Goal: Task Accomplishment & Management: Complete application form

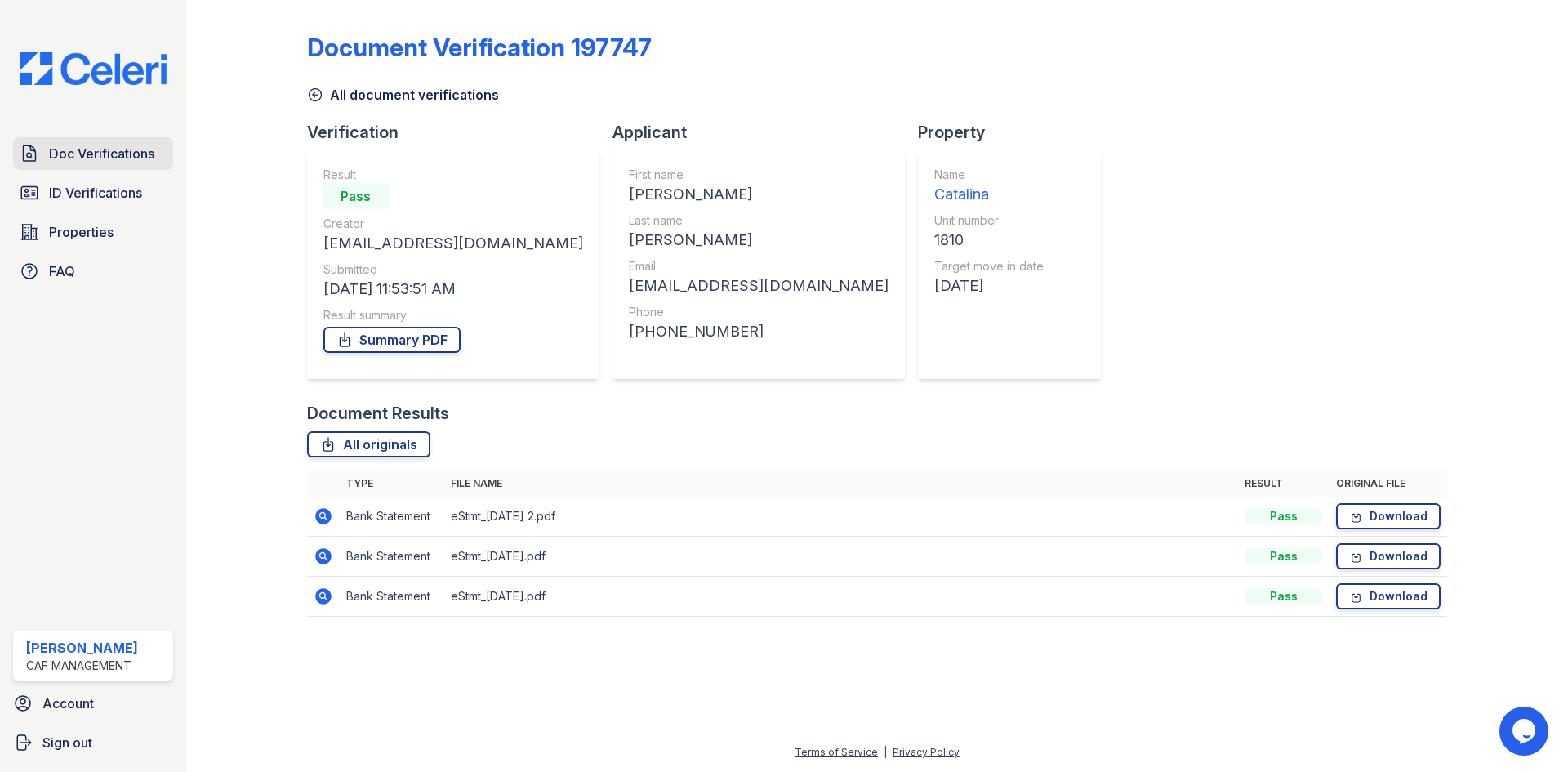
click at [116, 146] on span "Doc Verifications" at bounding box center [102, 153] width 105 height 20
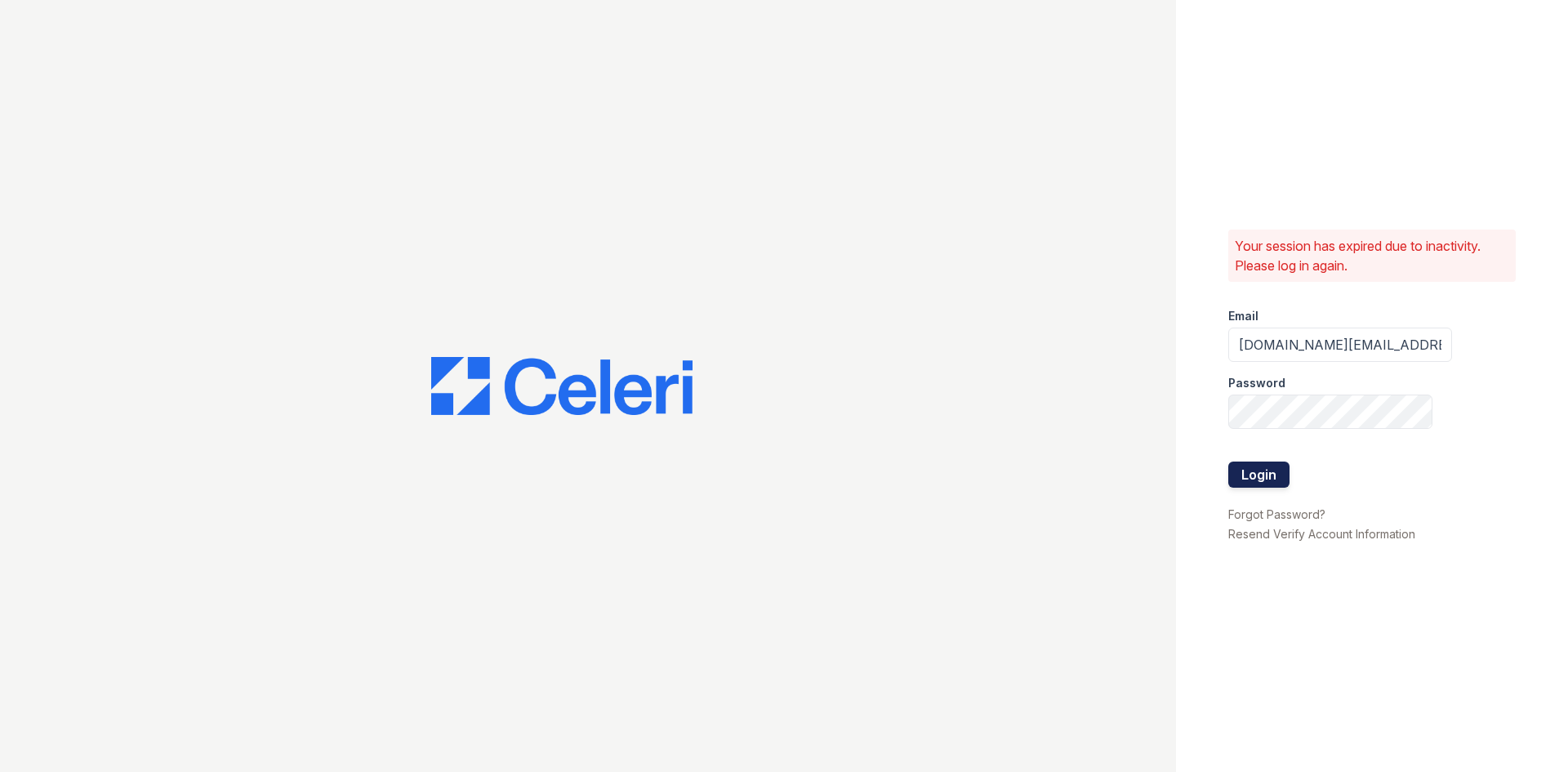
click at [1263, 470] on button "Login" at bounding box center [1258, 474] width 61 height 26
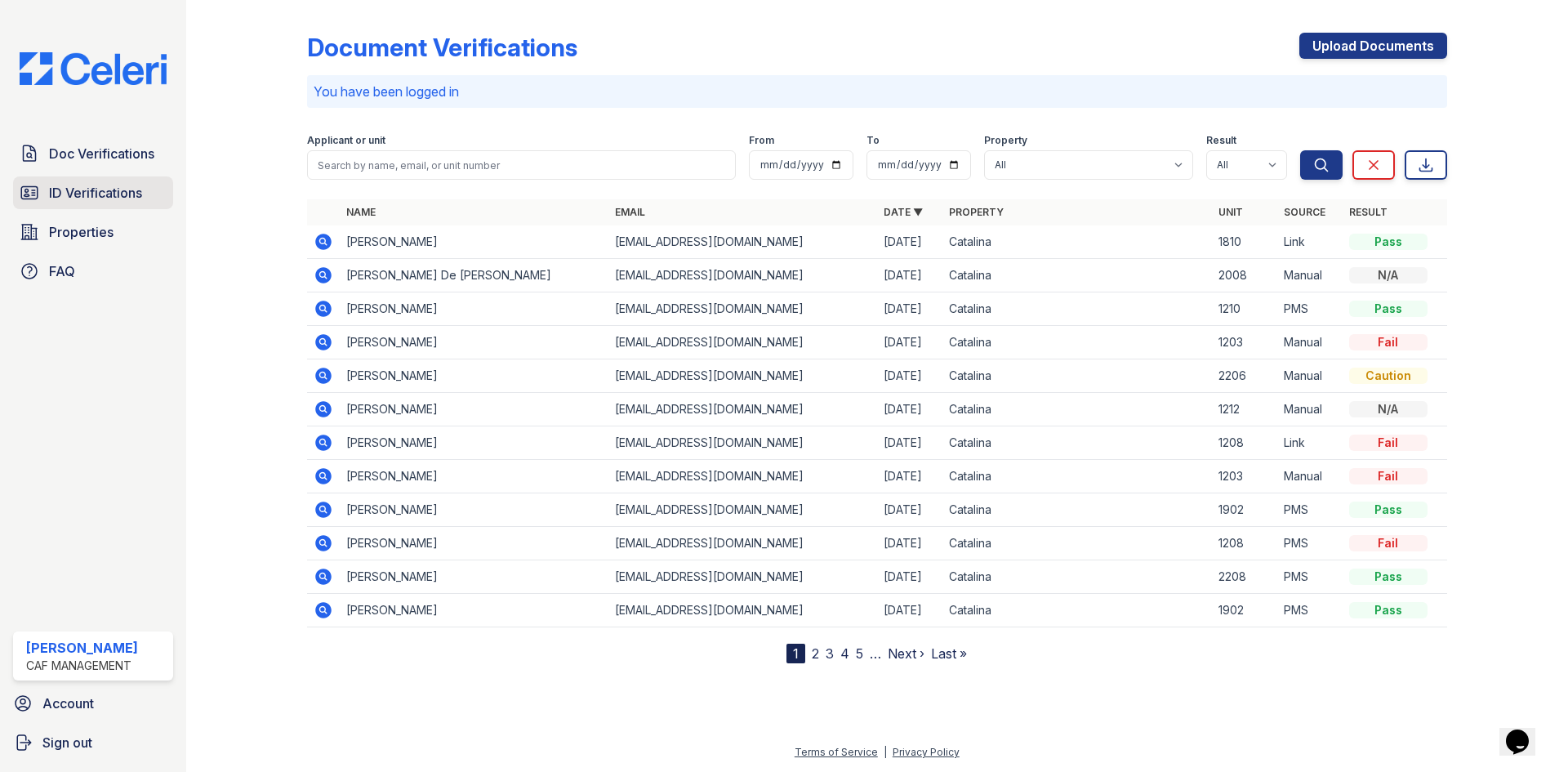
click at [74, 200] on span "ID Verifications" at bounding box center [95, 193] width 94 height 20
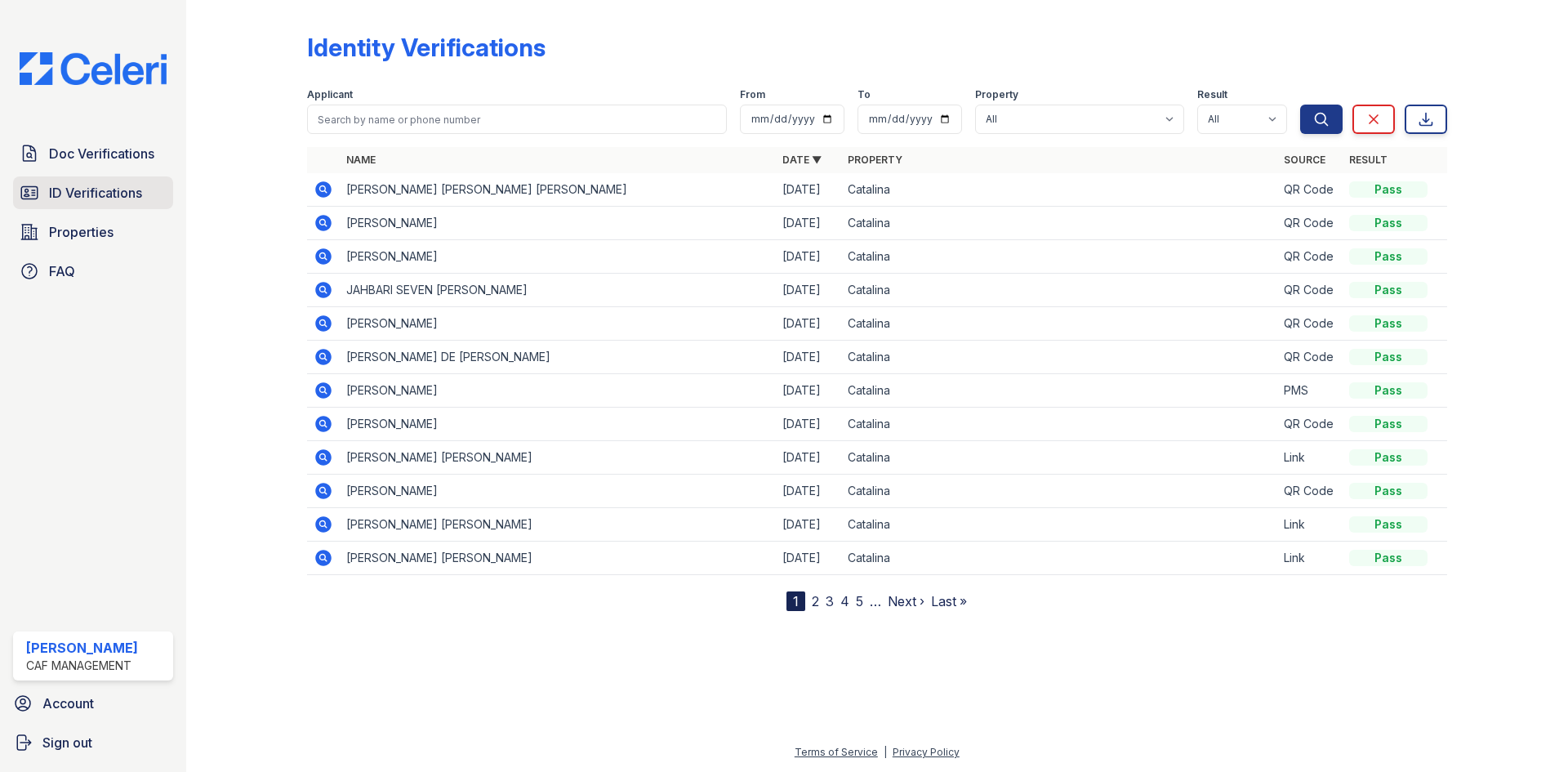
click at [107, 183] on link "ID Verifications" at bounding box center [93, 193] width 160 height 33
click at [117, 150] on span "Doc Verifications" at bounding box center [102, 153] width 105 height 20
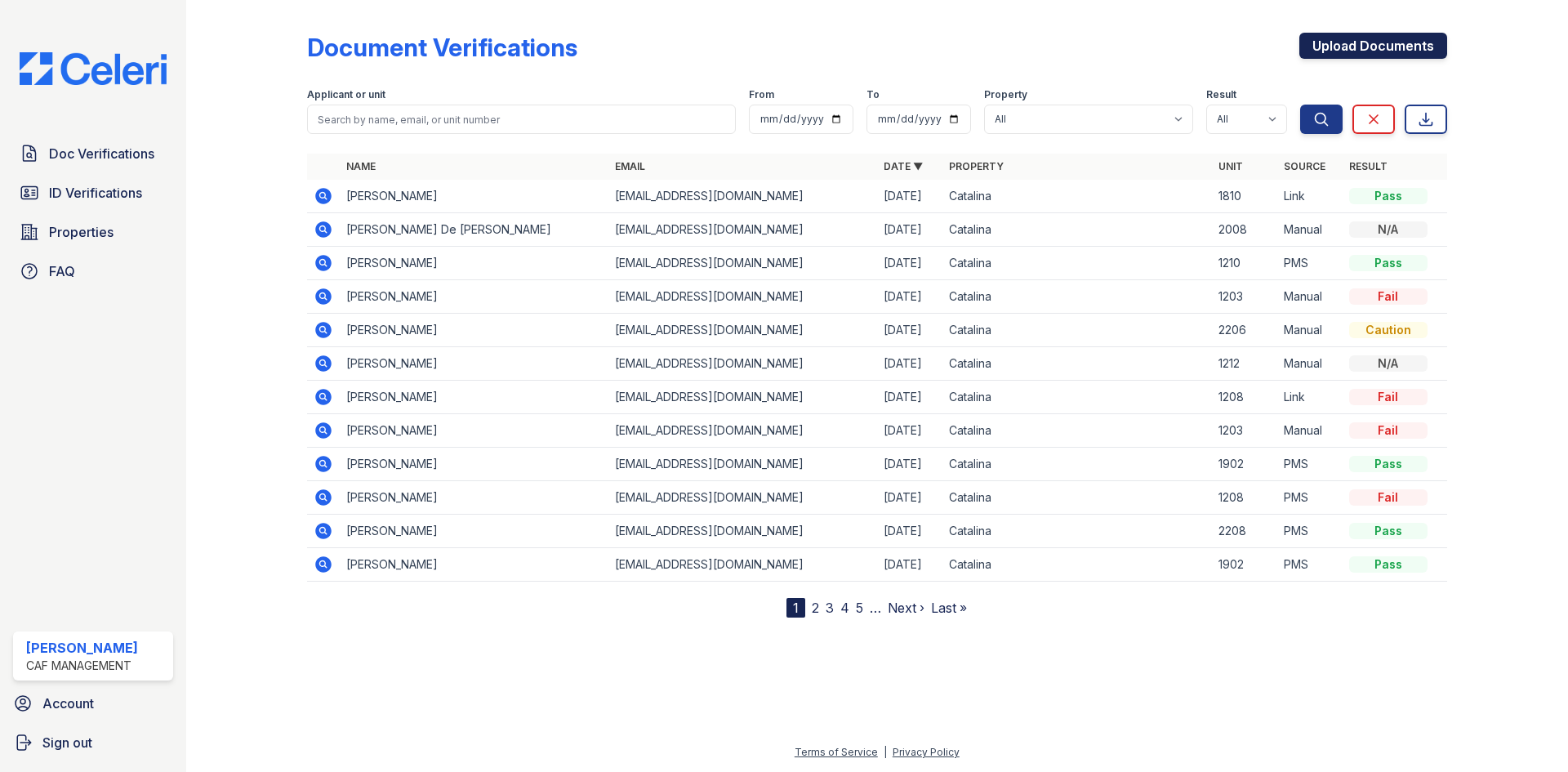
click at [1380, 42] on link "Upload Documents" at bounding box center [1373, 45] width 148 height 26
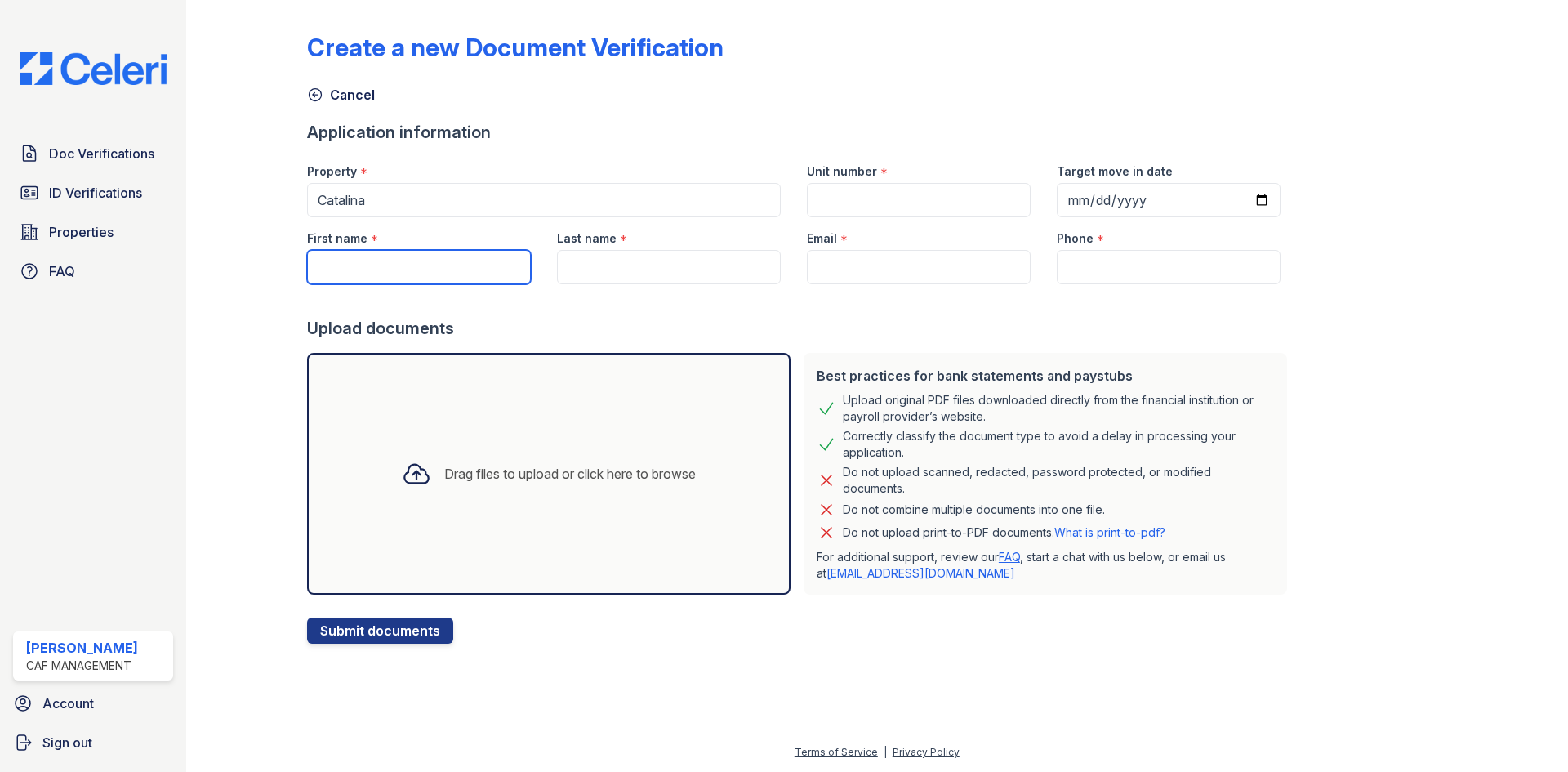
click at [405, 265] on input "First name" at bounding box center [419, 267] width 224 height 35
type input "Servando"
click at [598, 260] on input "Last name" at bounding box center [669, 267] width 224 height 35
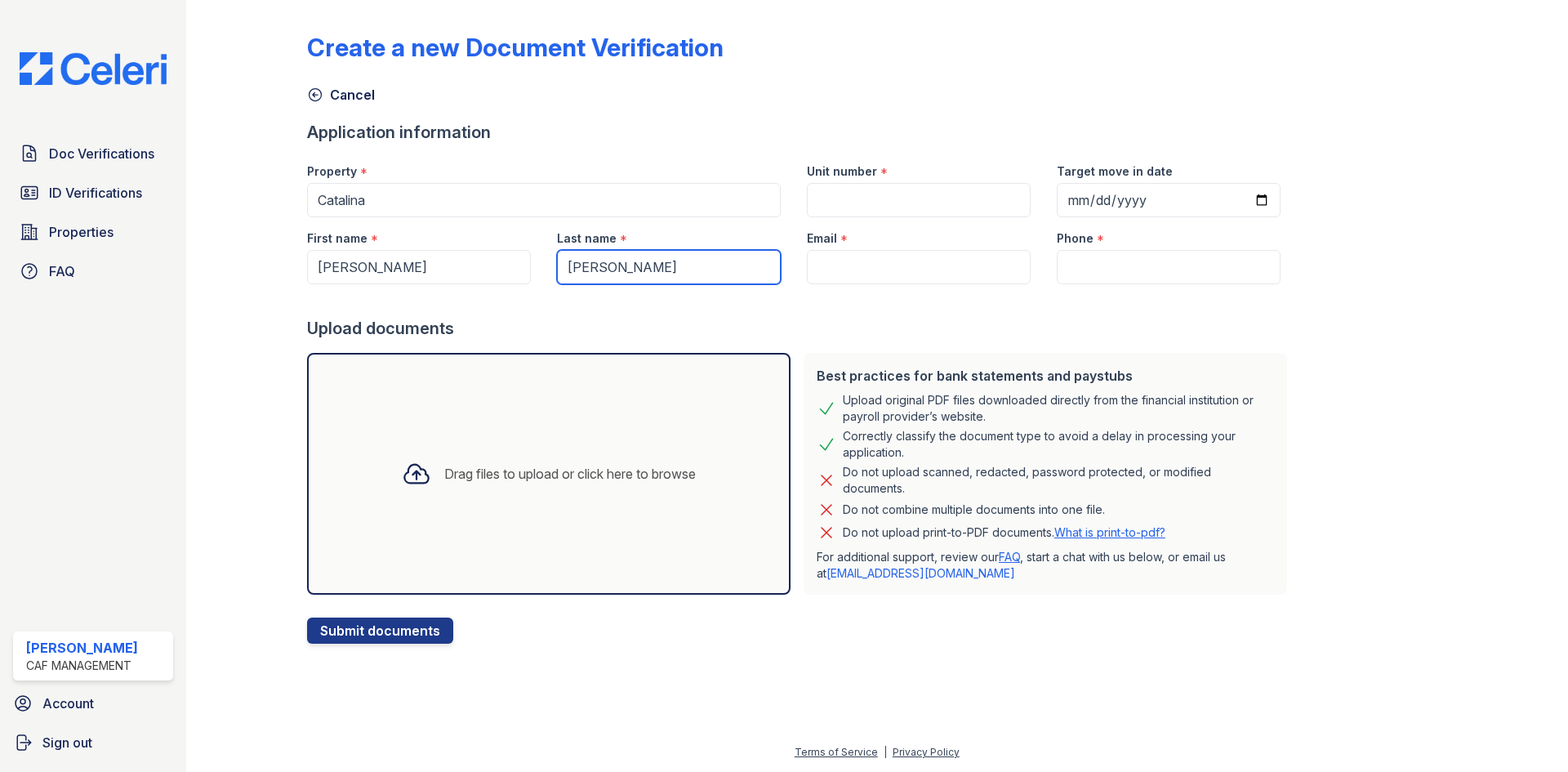
type input "Aguilar"
click at [860, 203] on input "Unit number" at bounding box center [919, 201] width 224 height 35
type input "1810"
type input "2025-10-07"
click at [906, 266] on input "Email" at bounding box center [919, 267] width 224 height 35
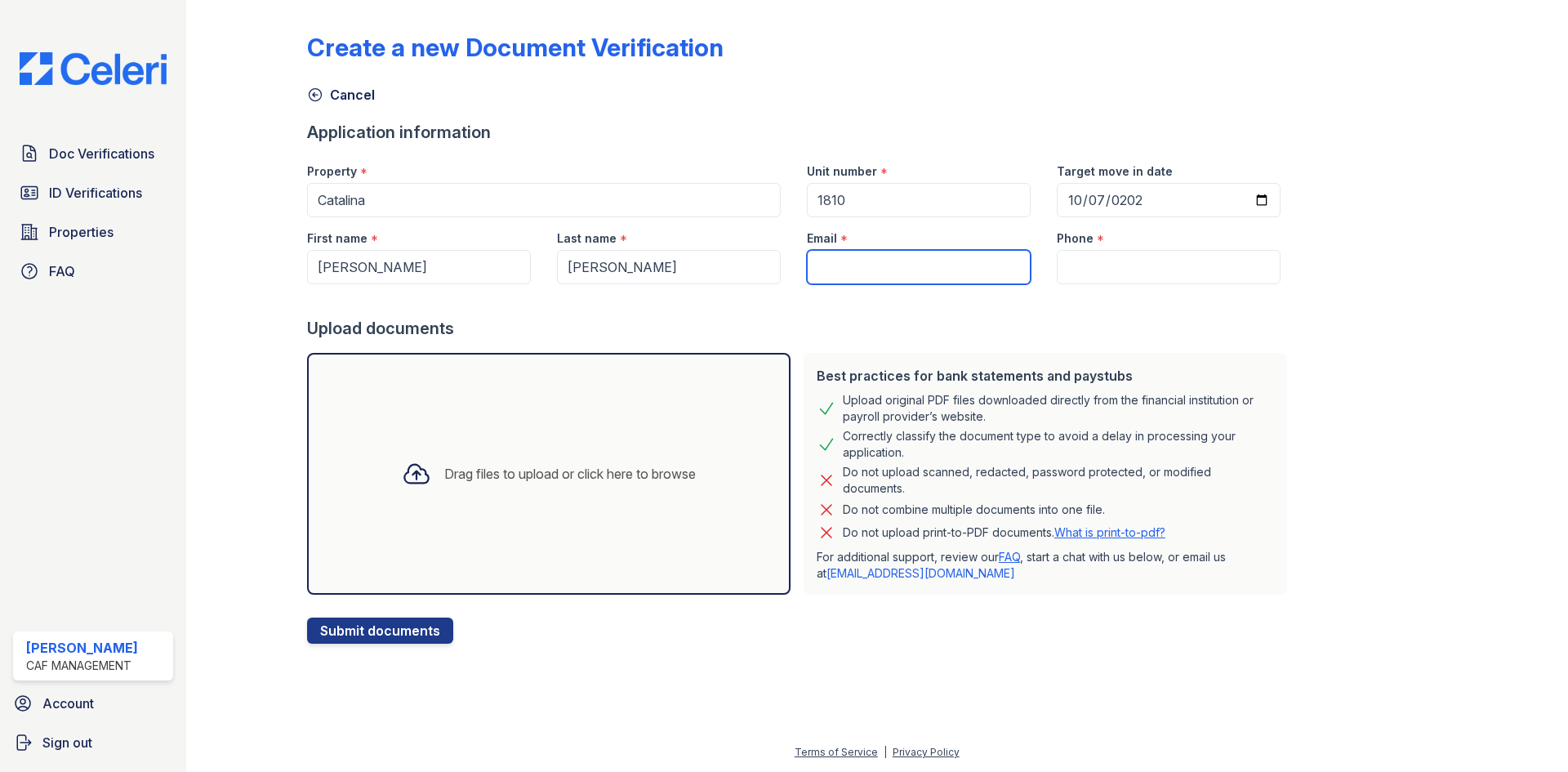
paste input "servandoaguilar@icloud.com"
type input "servandoaguilar@icloud.com"
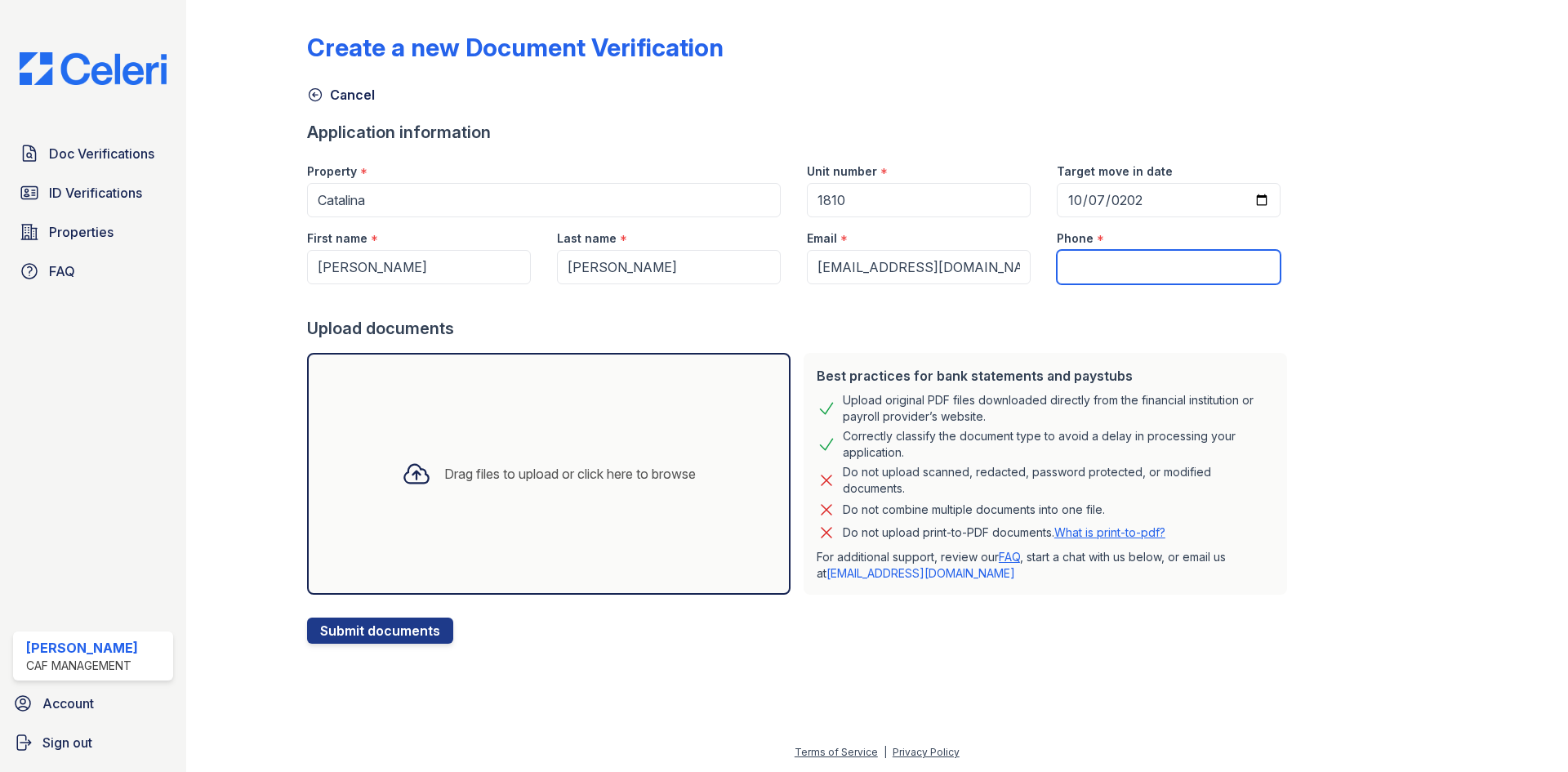
click at [1131, 257] on input "Phone" at bounding box center [1169, 267] width 224 height 35
click at [1073, 268] on input "3822476902" at bounding box center [1169, 267] width 224 height 35
click at [1104, 265] on input "382-2476902" at bounding box center [1169, 267] width 224 height 35
type input "382-247-6902"
click at [521, 470] on div "Drag files to upload or click here to browse" at bounding box center [569, 474] width 251 height 20
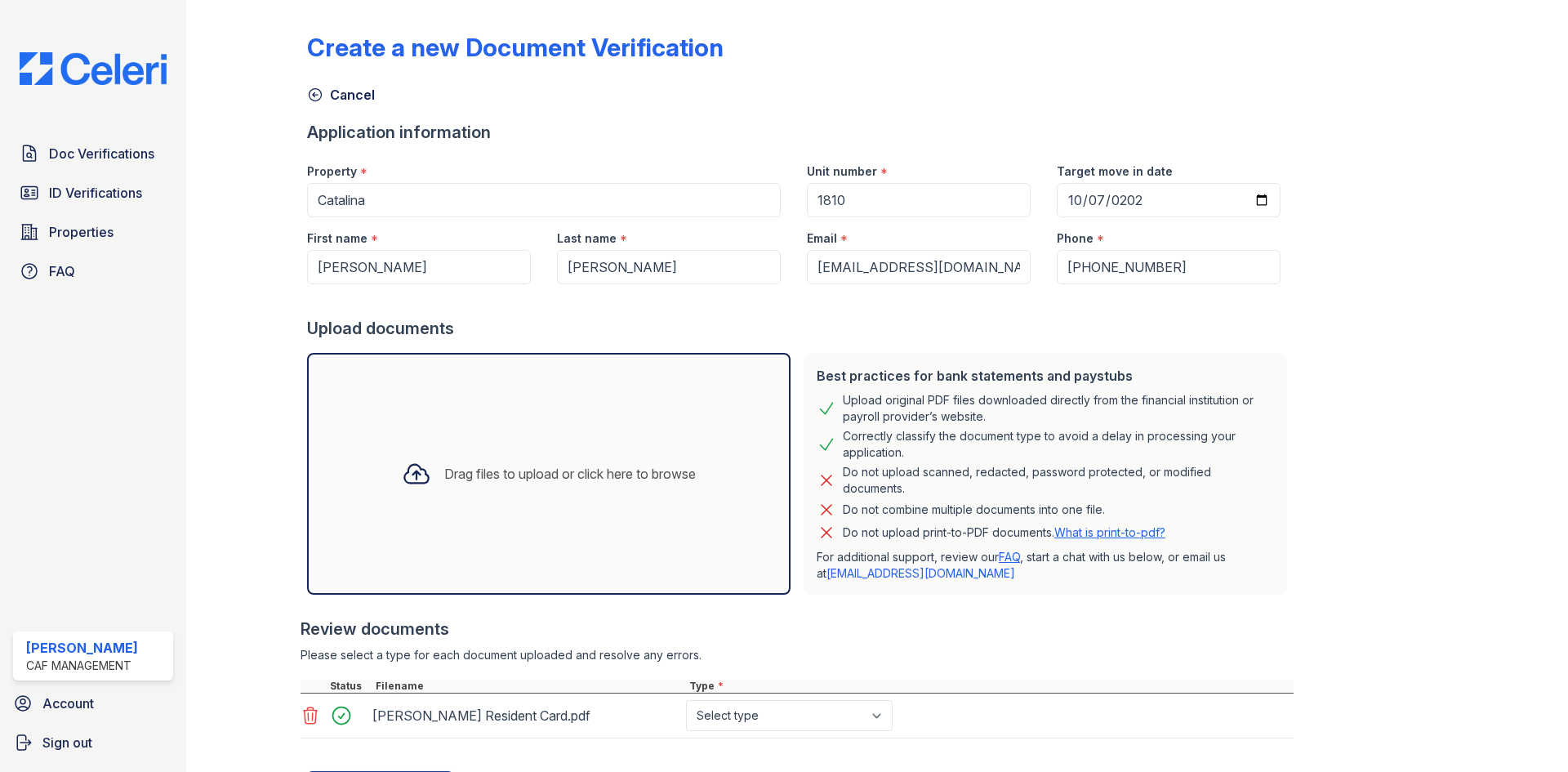
scroll to position [81, 0]
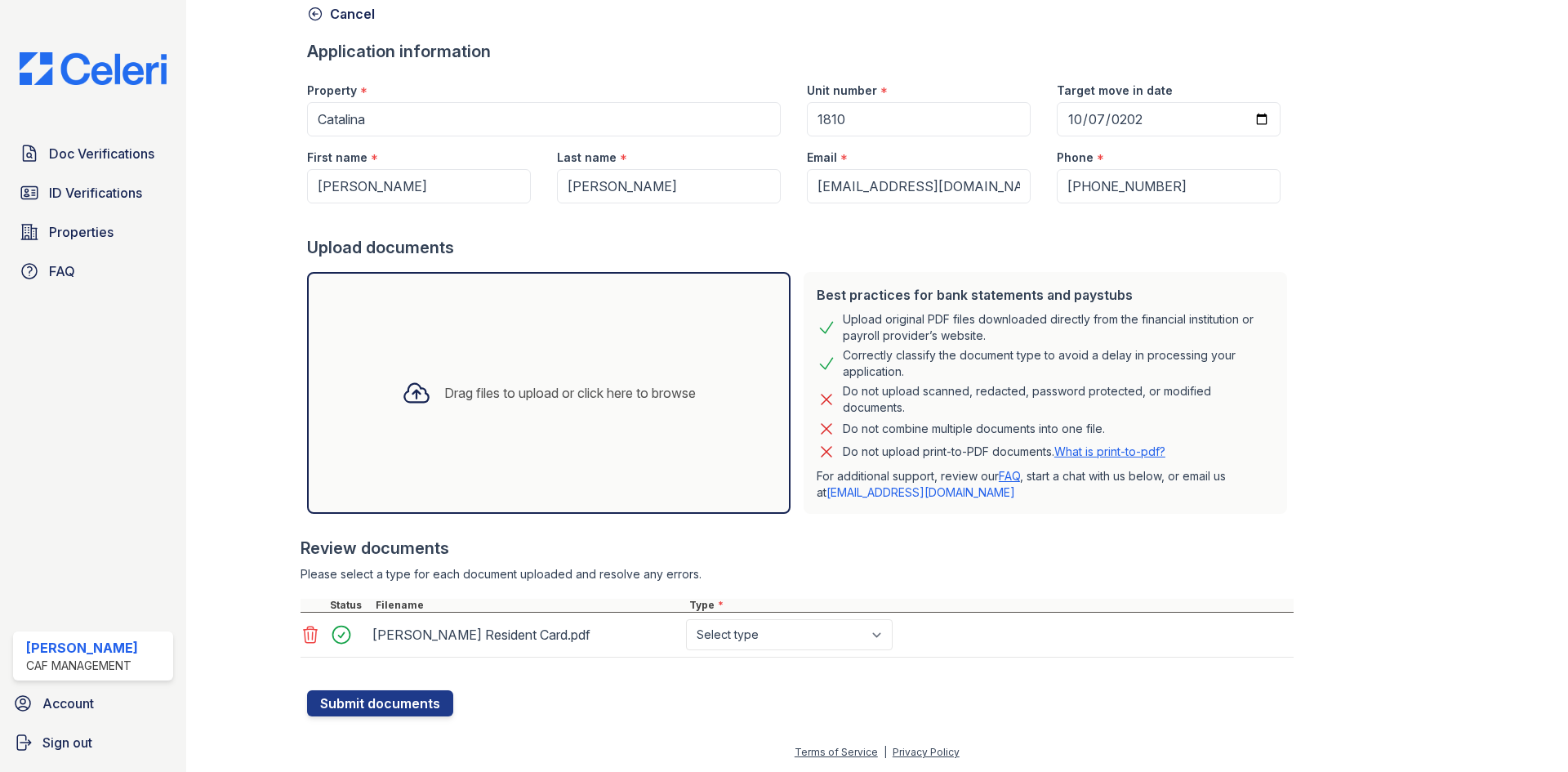
click at [524, 479] on div "Drag files to upload or click here to browse" at bounding box center [548, 393] width 484 height 242
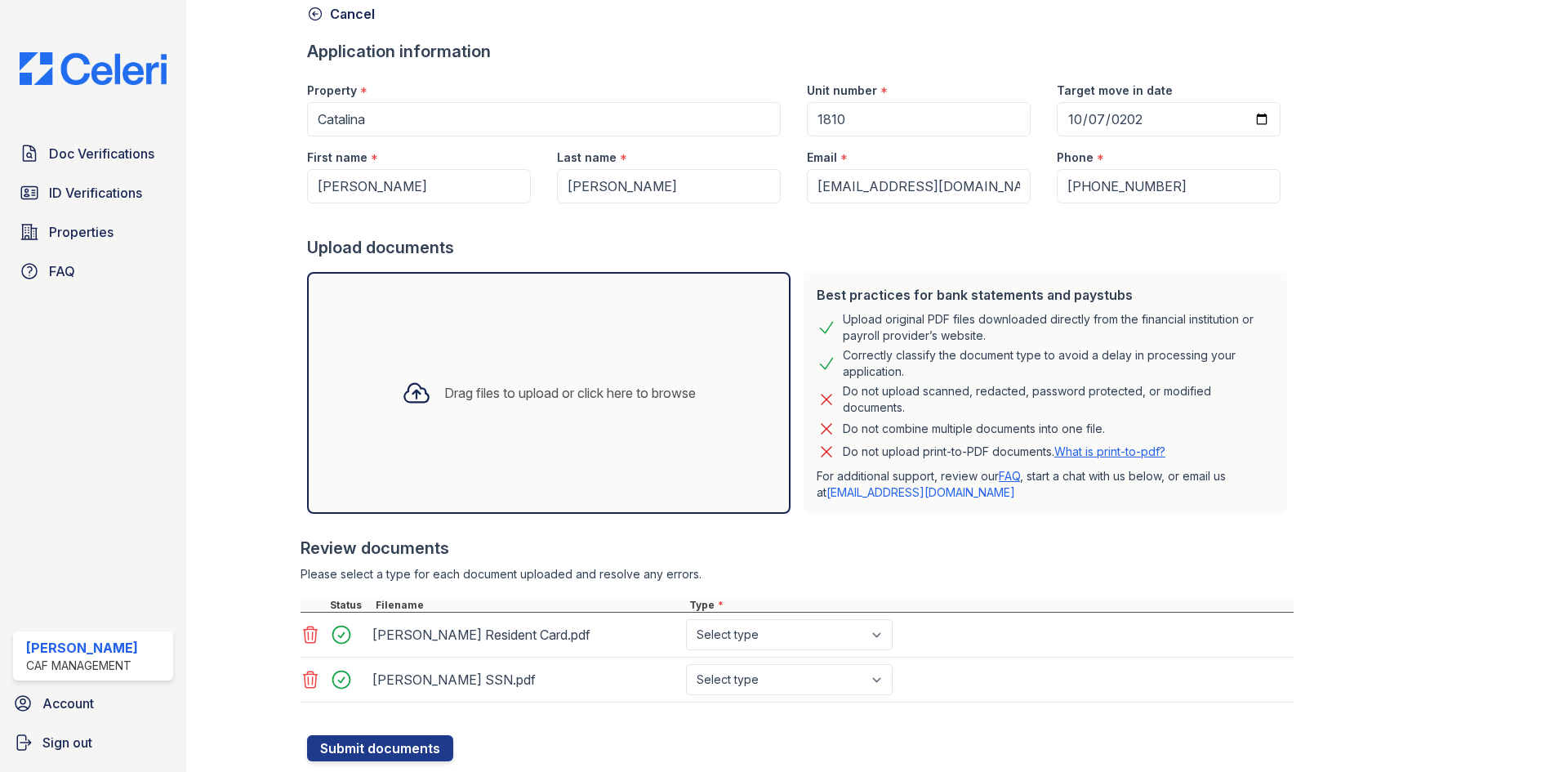
click at [483, 397] on div "Drag files to upload or click here to browse" at bounding box center [569, 393] width 251 height 20
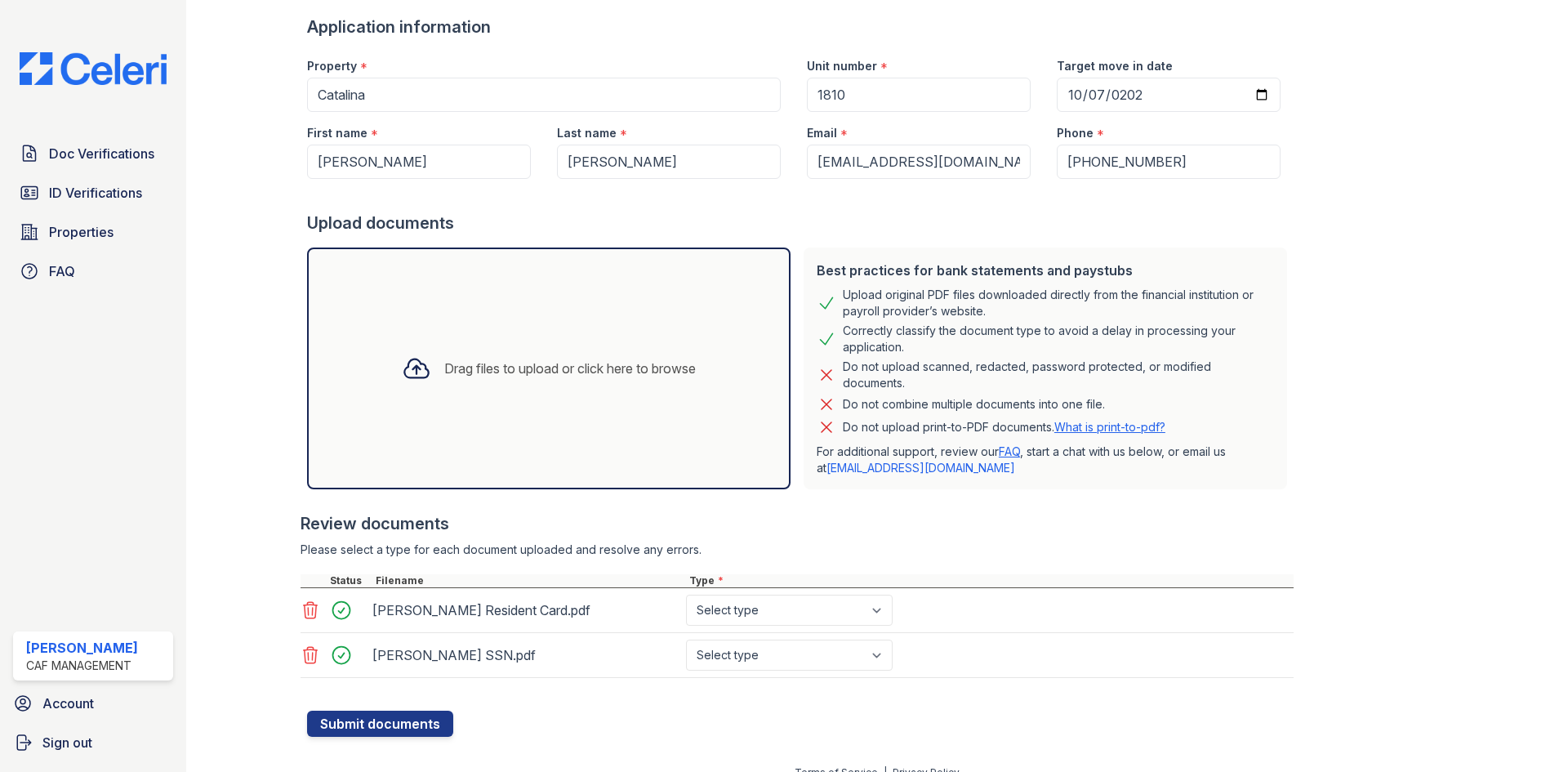
scroll to position [126, 0]
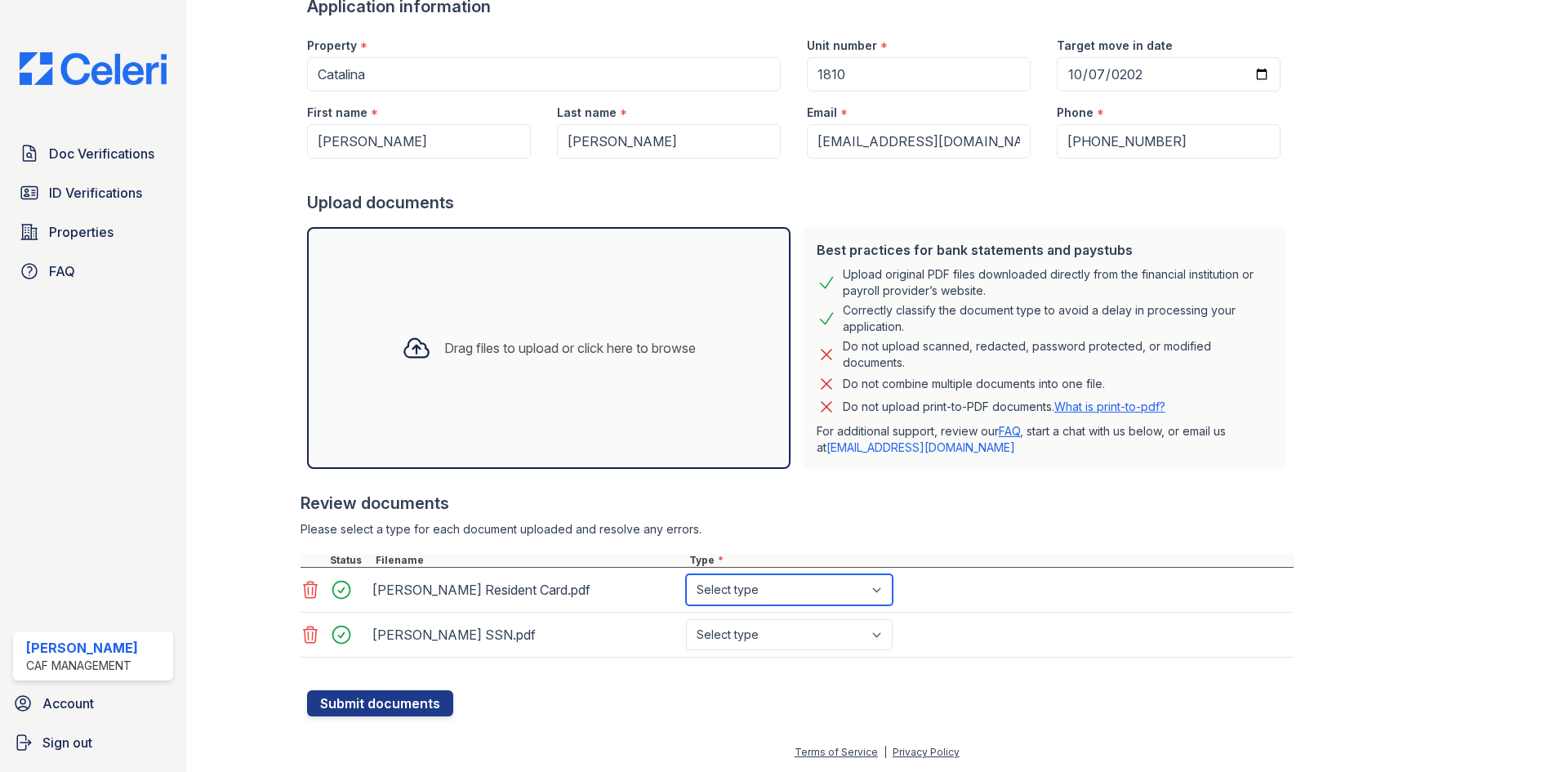
click at [778, 590] on select "Select type Paystub Bank Statement Offer Letter Tax Documents Benefit Award Let…" at bounding box center [790, 589] width 207 height 31
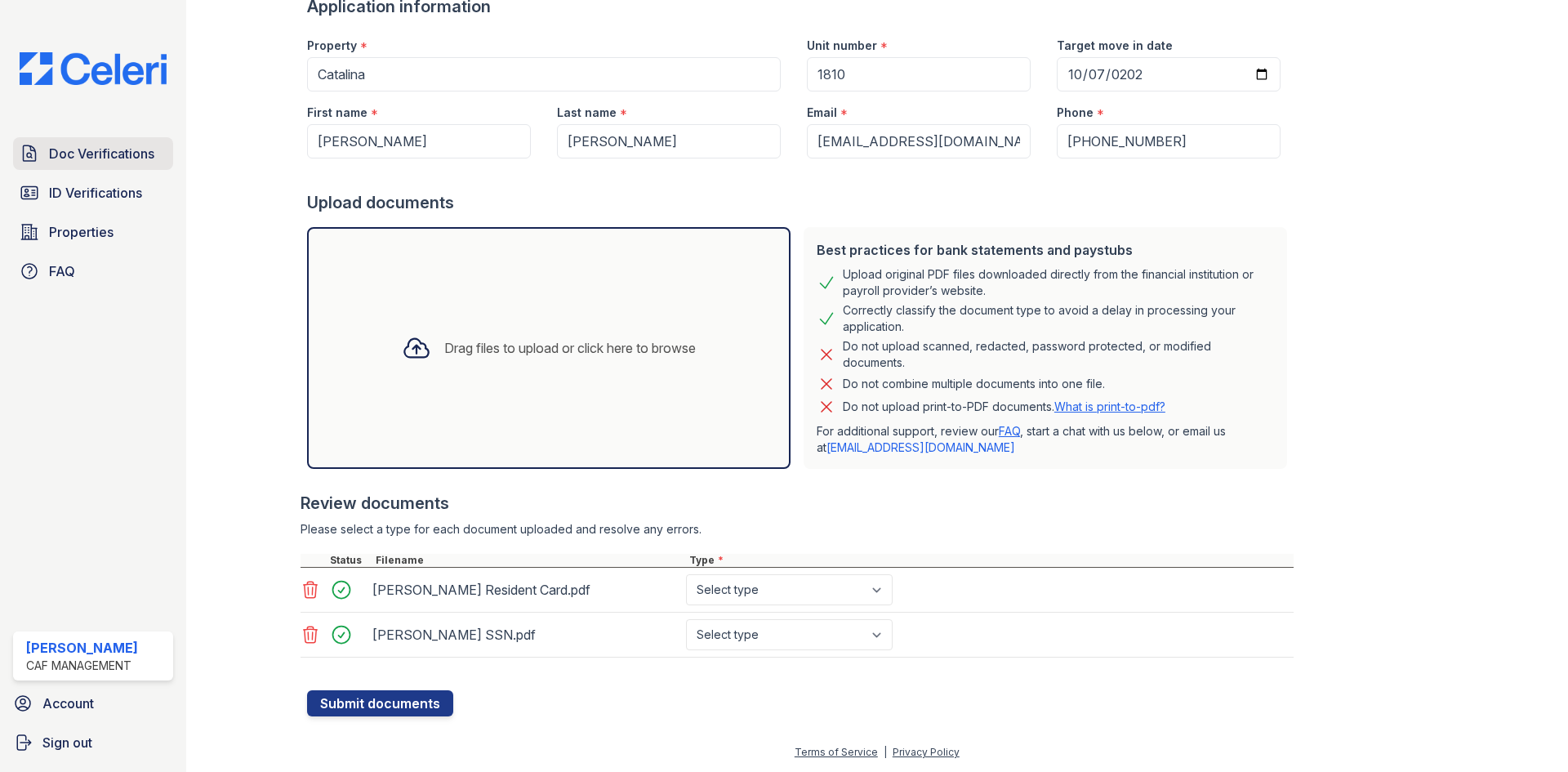
click at [129, 158] on span "Doc Verifications" at bounding box center [102, 153] width 105 height 20
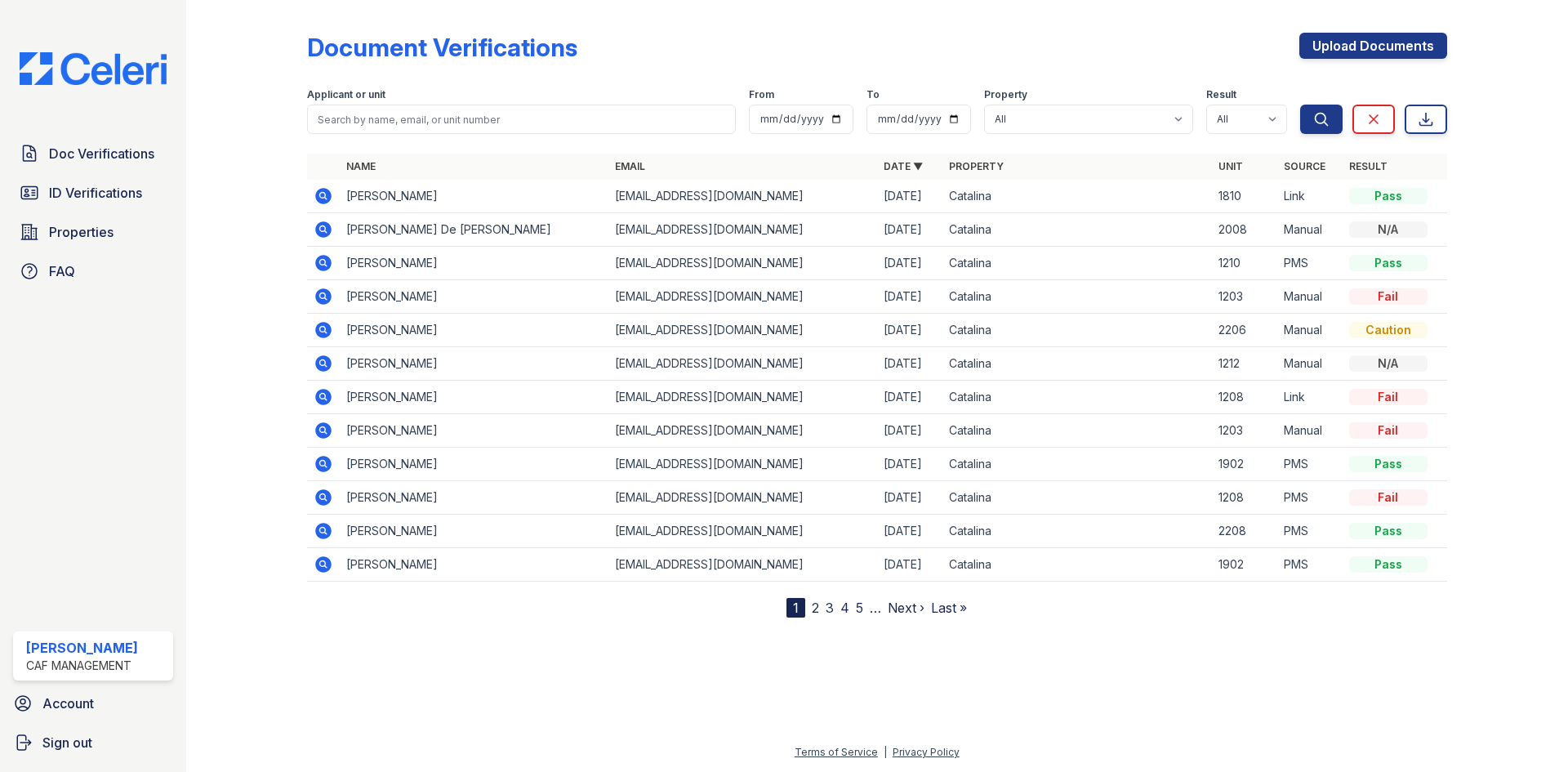
click at [106, 187] on span "ID Verifications" at bounding box center [95, 193] width 94 height 20
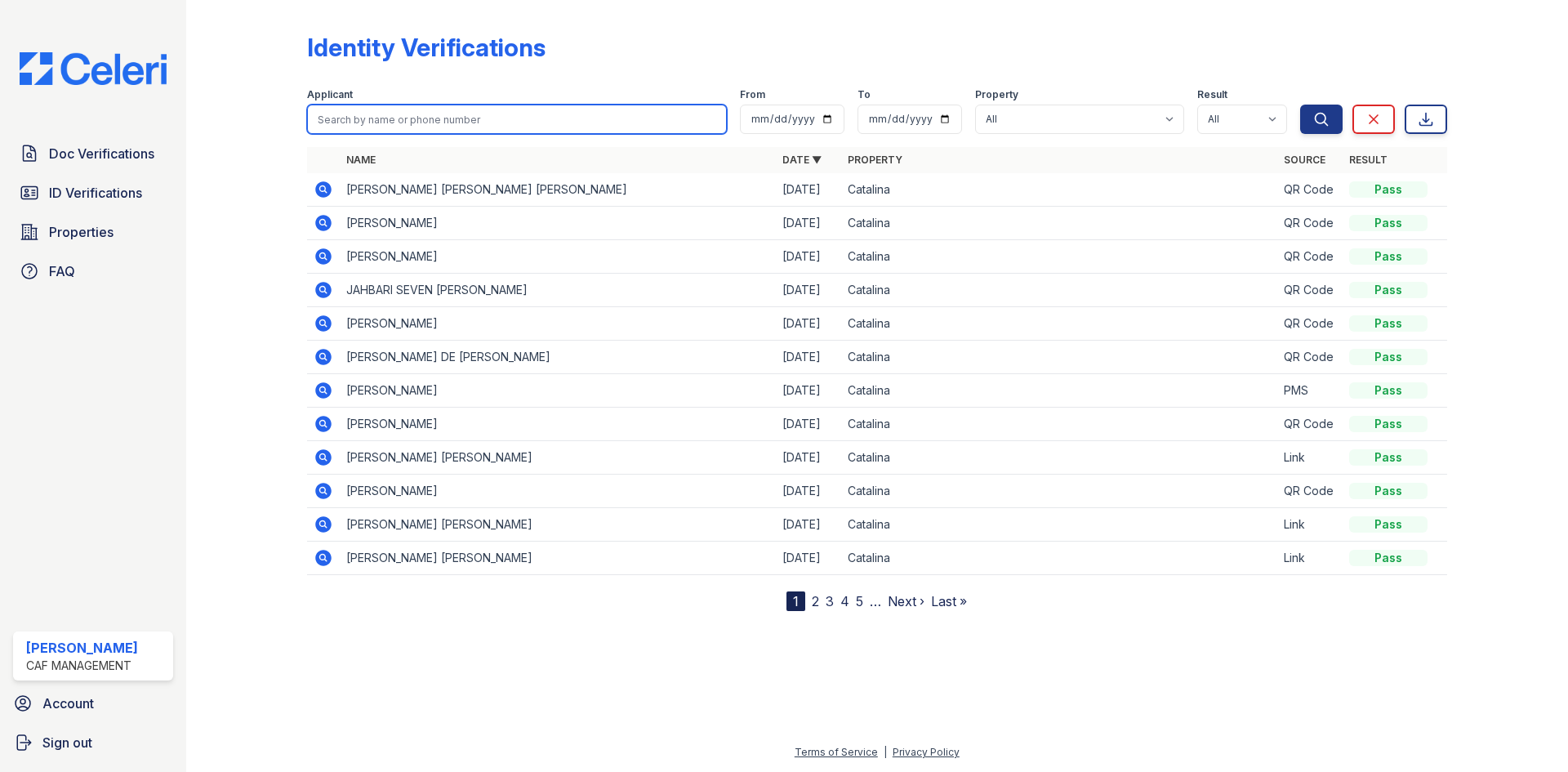
click at [395, 121] on input "search" at bounding box center [517, 119] width 419 height 29
type input "servan"
click at [1300, 104] on button "Search" at bounding box center [1321, 119] width 43 height 29
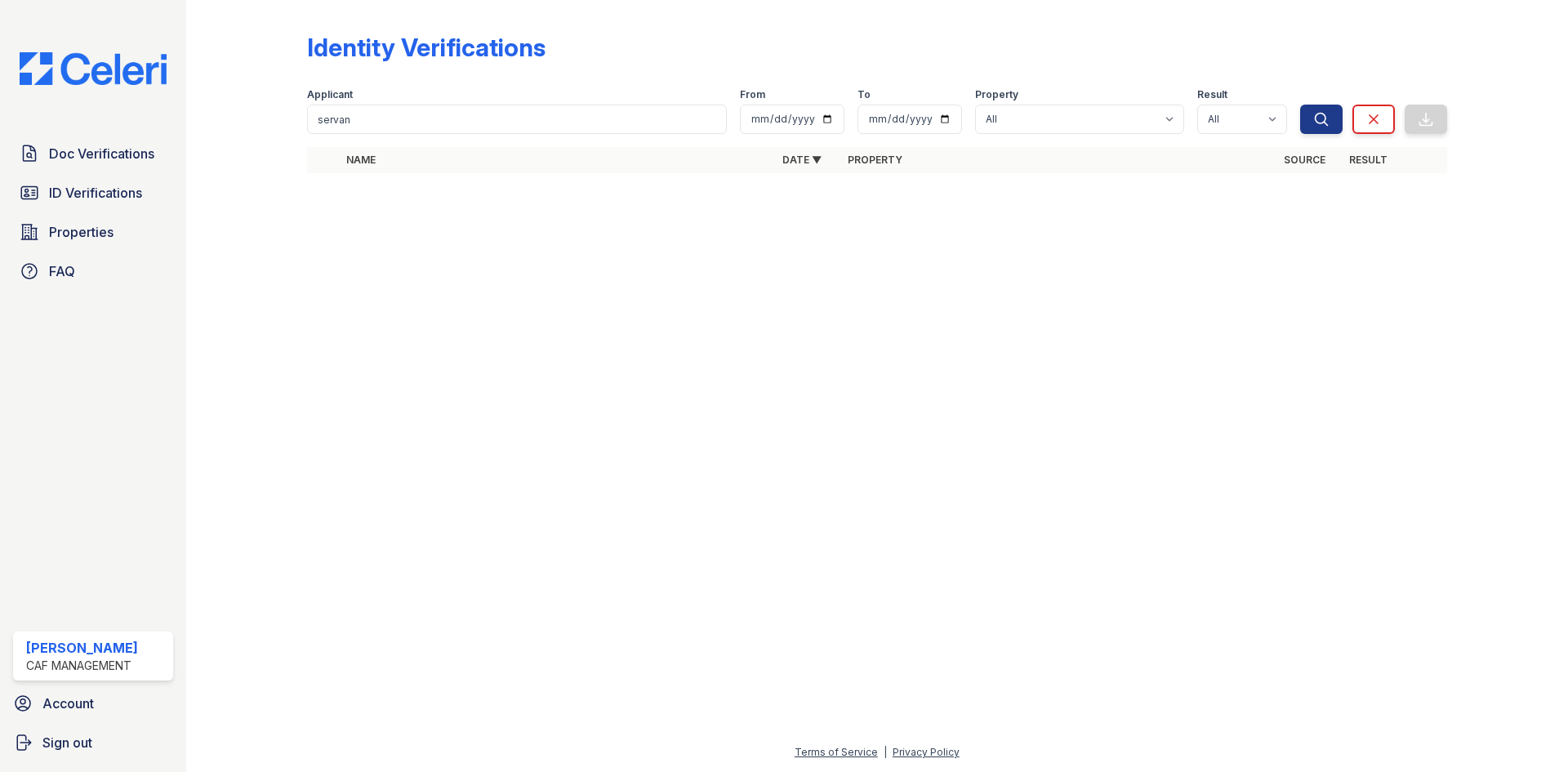
click at [516, 50] on div "Identity Verifications" at bounding box center [426, 47] width 239 height 29
click at [126, 198] on span "ID Verifications" at bounding box center [95, 193] width 94 height 20
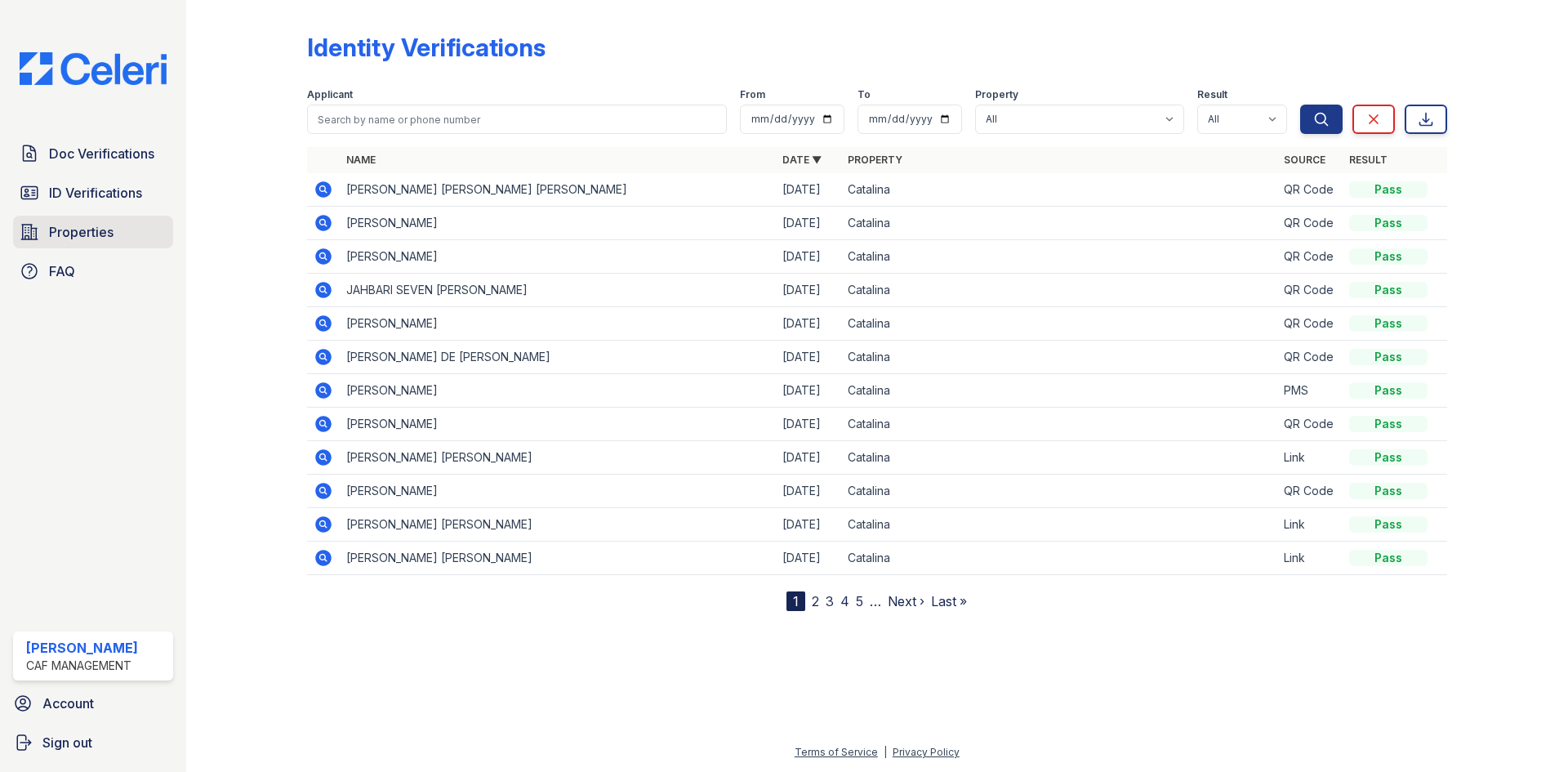
click at [97, 231] on span "Properties" at bounding box center [81, 233] width 64 height 20
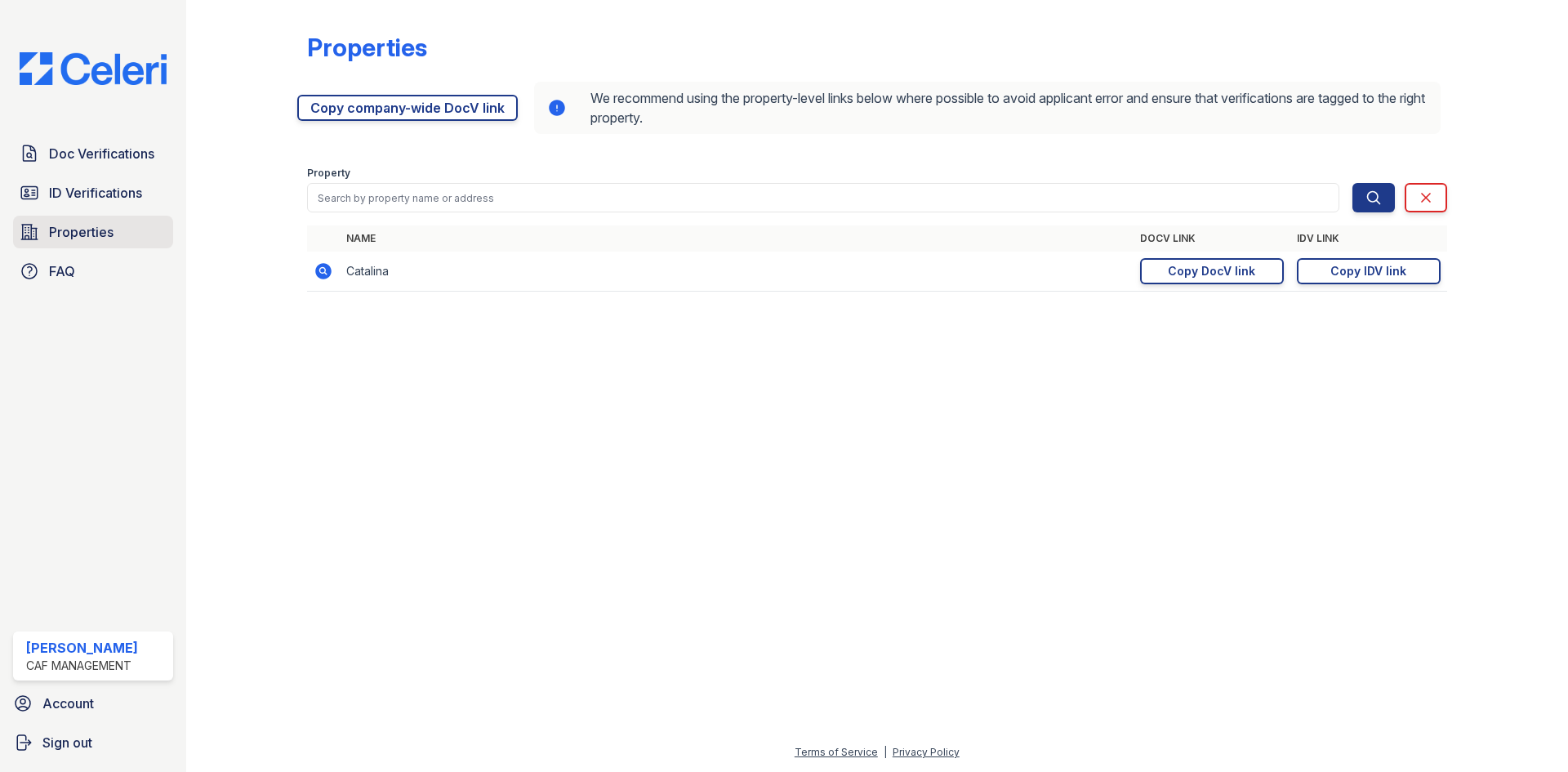
click at [77, 230] on span "Properties" at bounding box center [81, 233] width 64 height 20
click at [66, 266] on span "FAQ" at bounding box center [62, 272] width 26 height 20
click at [1389, 269] on div "Copy IDV link" at bounding box center [1369, 272] width 76 height 16
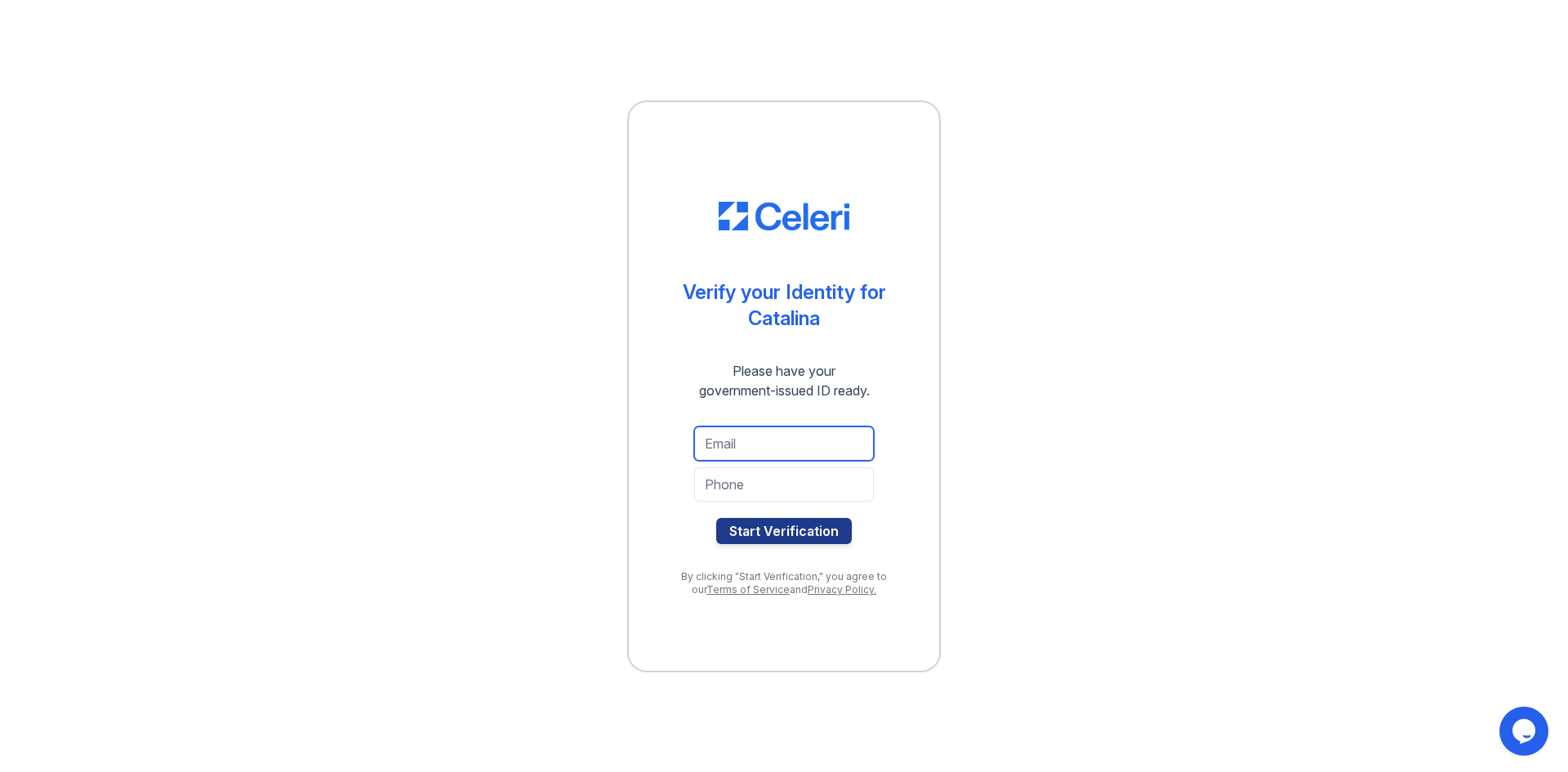
click at [810, 443] on input "email" at bounding box center [784, 444] width 180 height 35
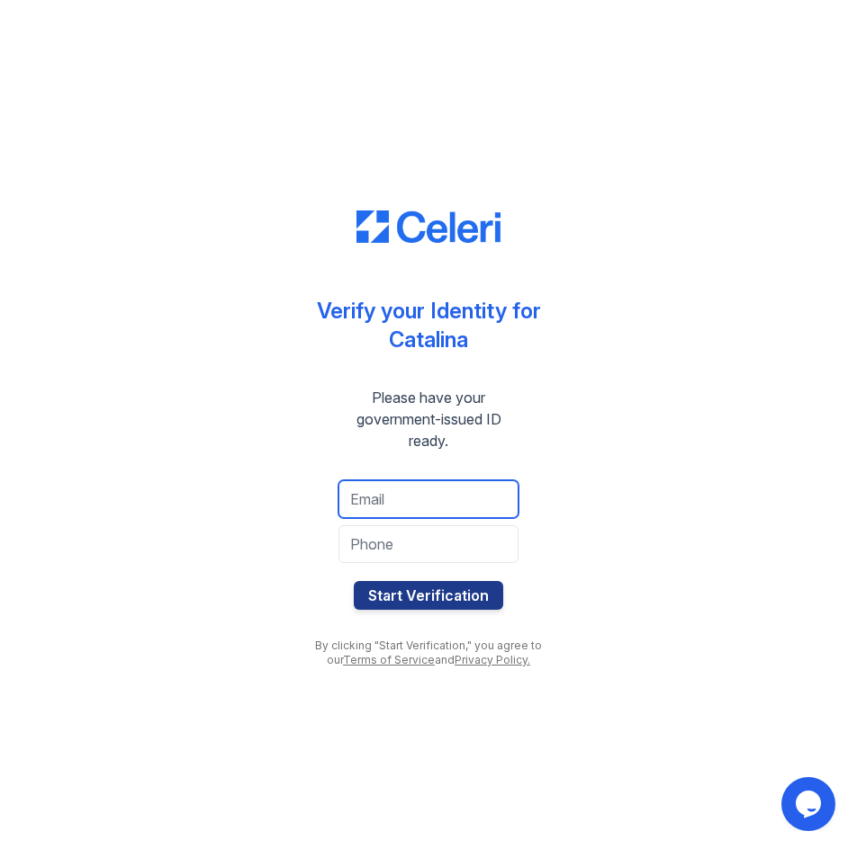
click at [445, 489] on input "email" at bounding box center [428, 499] width 180 height 38
paste input "[EMAIL_ADDRESS][DOMAIN_NAME]"
type input "[EMAIL_ADDRESS][DOMAIN_NAME]"
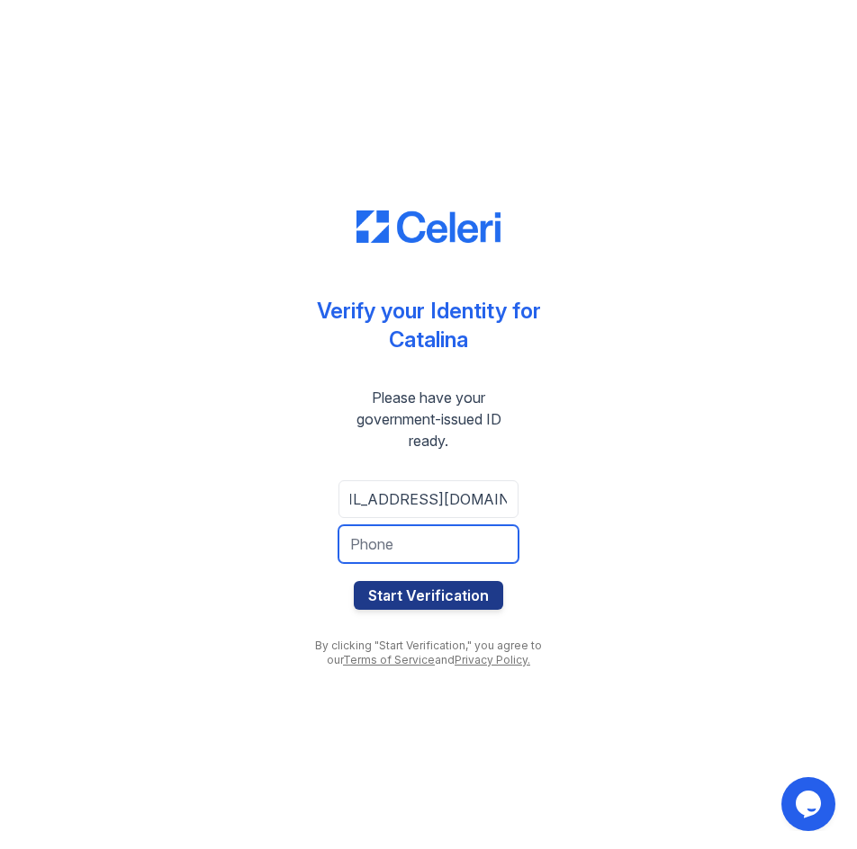
click at [468, 544] on input "tel" at bounding box center [428, 544] width 180 height 38
type input "3822476902"
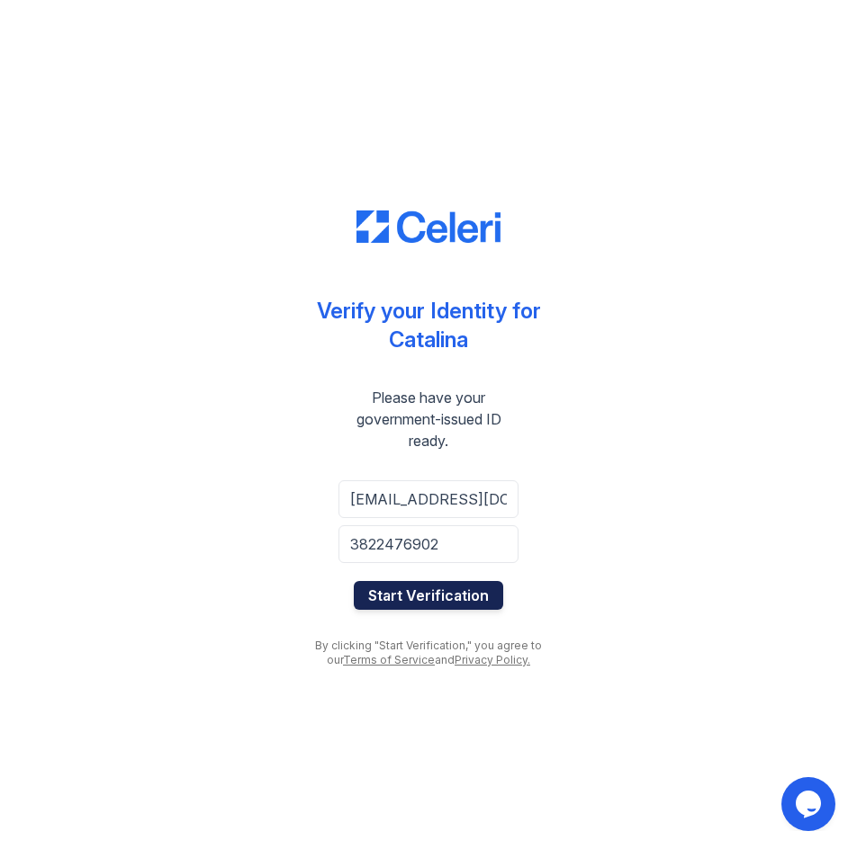
click at [446, 597] on button "Start Verification" at bounding box center [428, 595] width 149 height 29
